Goal: Information Seeking & Learning: Understand process/instructions

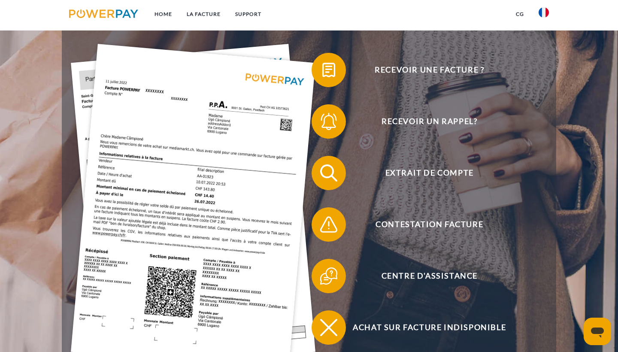
scroll to position [168, 0]
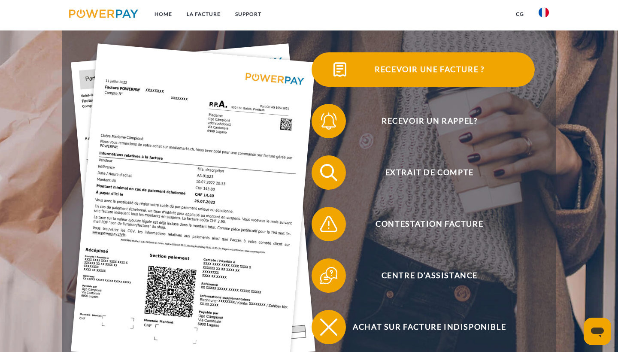
click at [327, 70] on span at bounding box center [326, 69] width 43 height 43
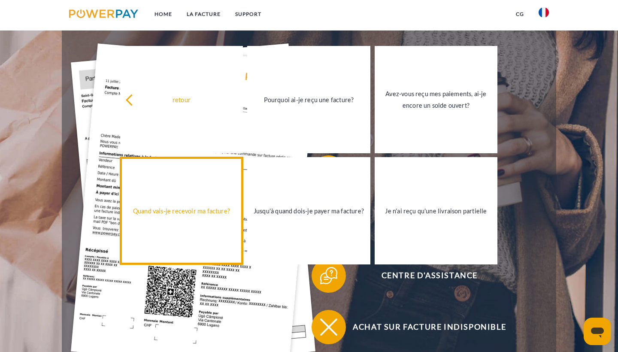
click at [181, 189] on link "Quand vais-je recevoir ma facture?" at bounding box center [181, 210] width 123 height 107
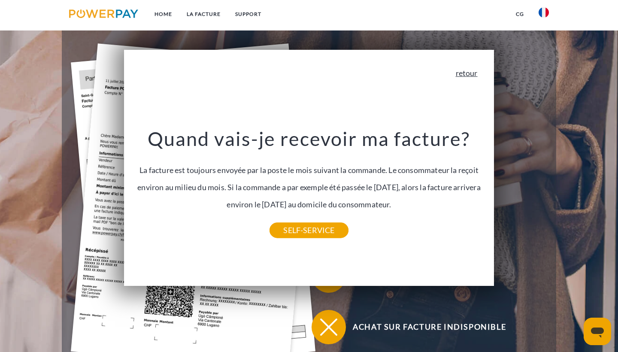
click at [349, 76] on link "retour" at bounding box center [467, 73] width 22 height 8
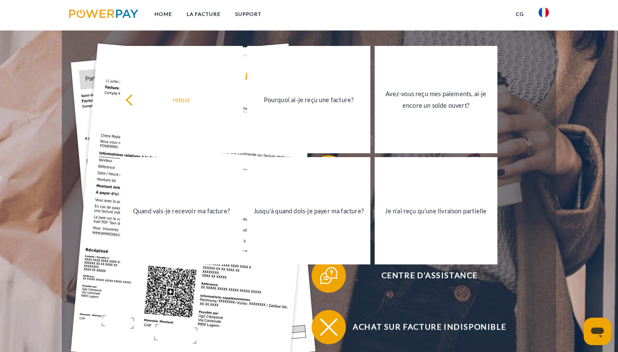
click at [349, 232] on div "Recevoir une facture ? Recevoir un rappel? Extrait de compte retour" at bounding box center [309, 198] width 494 height 343
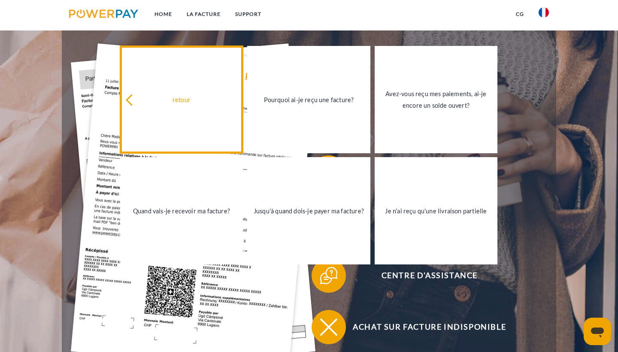
click at [195, 56] on link "retour" at bounding box center [181, 99] width 123 height 107
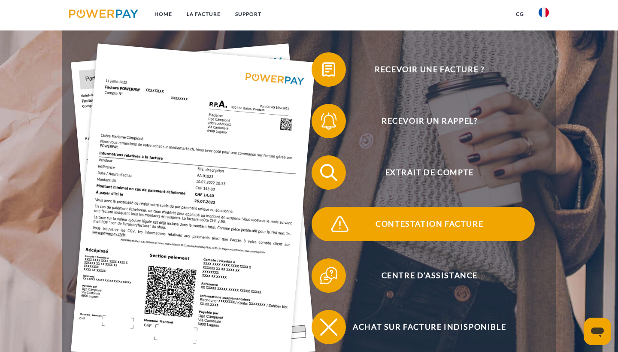
click at [349, 229] on span "Contestation Facture" at bounding box center [429, 224] width 210 height 34
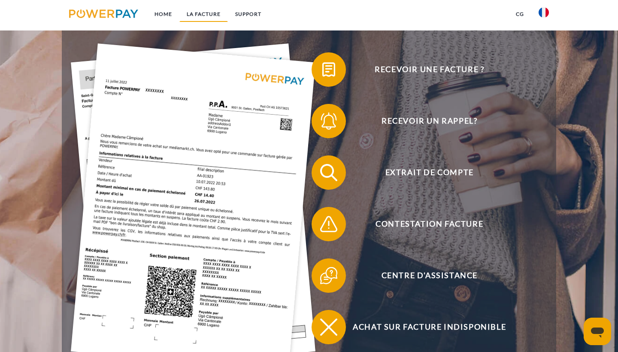
click at [203, 13] on link "LA FACTURE" at bounding box center [203, 13] width 48 height 15
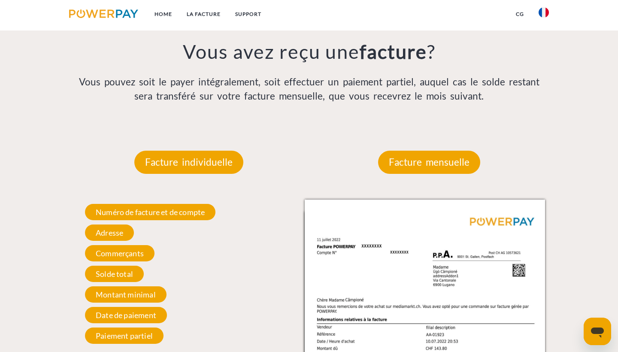
scroll to position [683, 0]
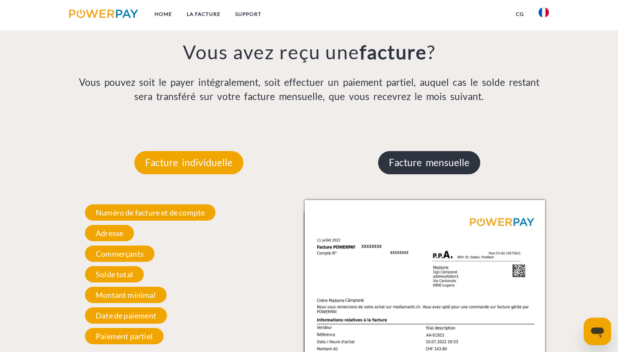
click at [349, 163] on p "Facture mensuelle" at bounding box center [429, 162] width 102 height 23
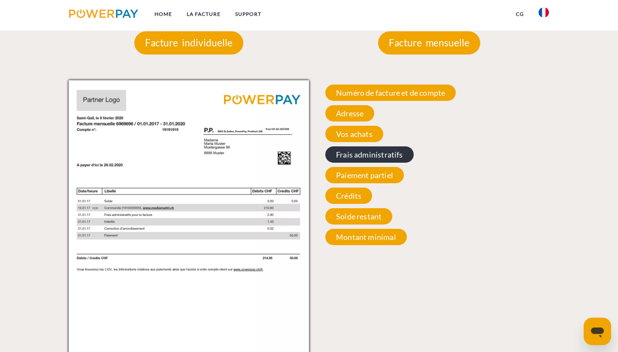
scroll to position [814, 0]
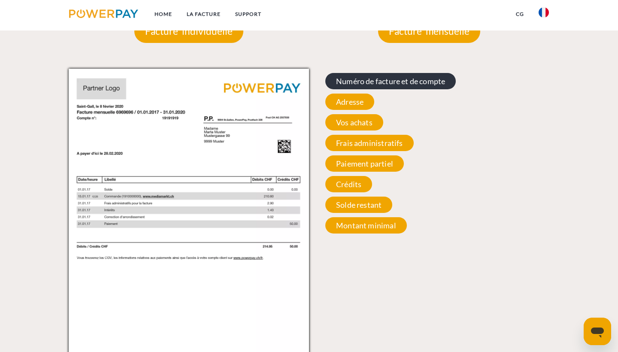
click at [349, 81] on span "Numéro de facture et de compte" at bounding box center [390, 81] width 130 height 16
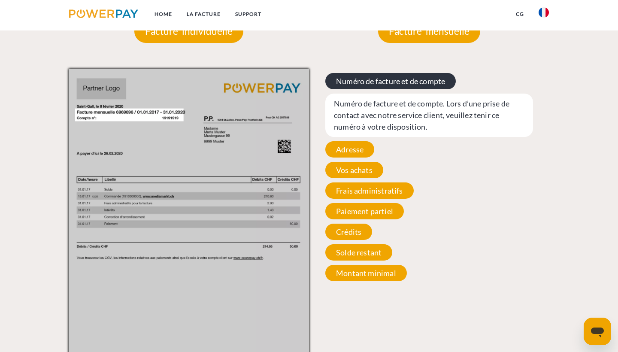
click at [349, 81] on span "Numéro de facture et de compte" at bounding box center [390, 81] width 130 height 16
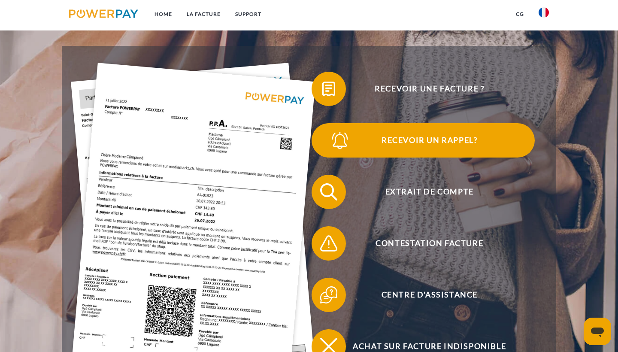
scroll to position [152, 0]
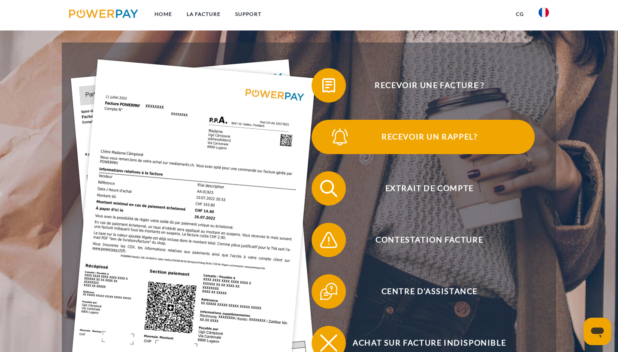
click at [349, 121] on span "Recevoir un rappel?" at bounding box center [429, 137] width 210 height 34
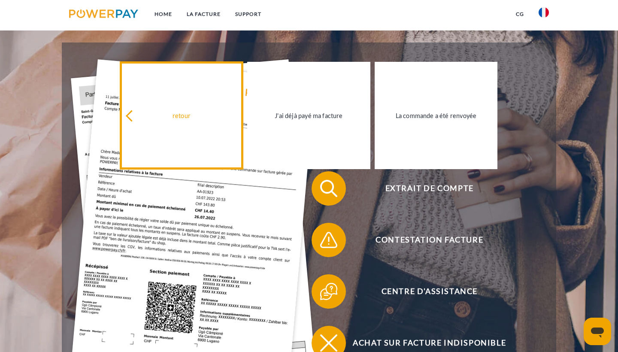
click at [199, 116] on div "retour" at bounding box center [181, 115] width 113 height 12
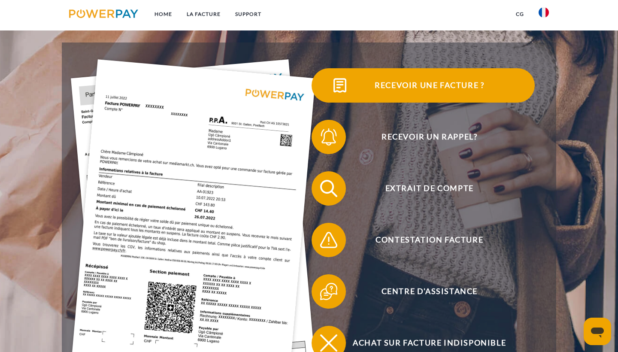
click at [349, 85] on span "Recevoir une facture ?" at bounding box center [429, 85] width 210 height 34
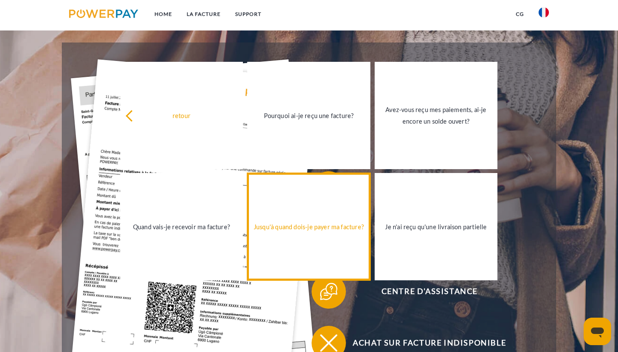
click at [333, 223] on div "Jusqu'à quand dois-je payer ma facture?" at bounding box center [308, 227] width 113 height 12
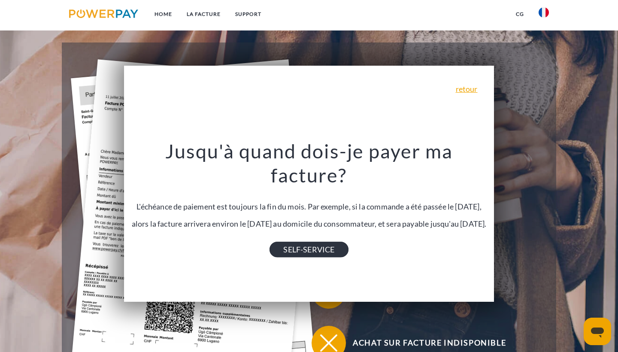
click at [327, 232] on link "SELF-SERVICE" at bounding box center [308, 249] width 79 height 15
